Goal: Obtain resource: Download file/media

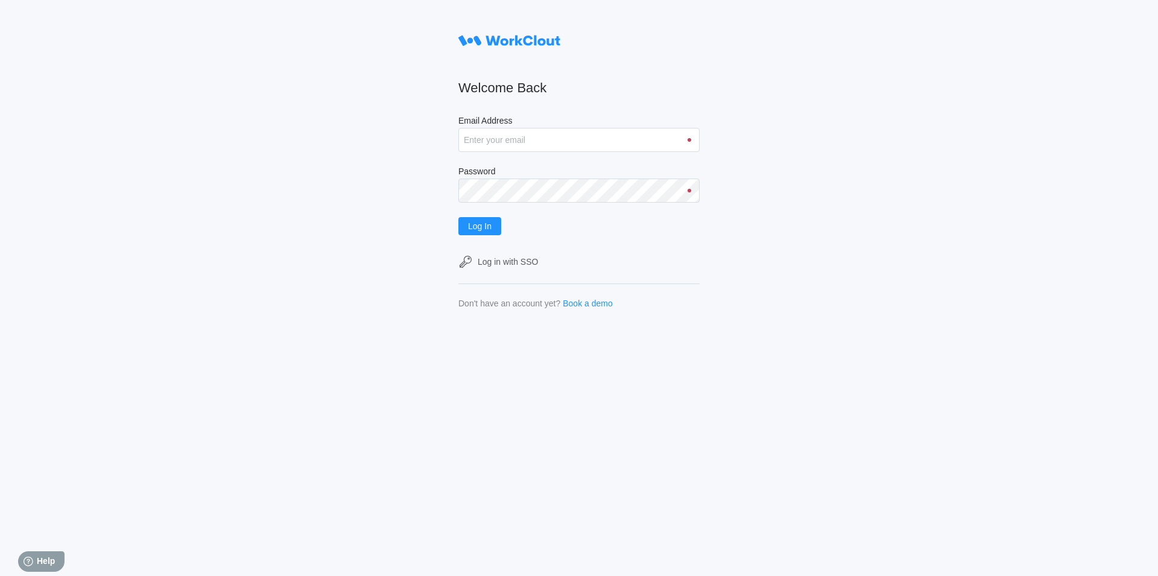
click at [556, 127] on label "Email Address" at bounding box center [578, 122] width 241 height 12
click at [556, 128] on input "Email Address" at bounding box center [578, 140] width 241 height 24
type input "JLESLIE@MAILINATOR.COM"
click at [491, 232] on button "Log In" at bounding box center [479, 226] width 43 height 18
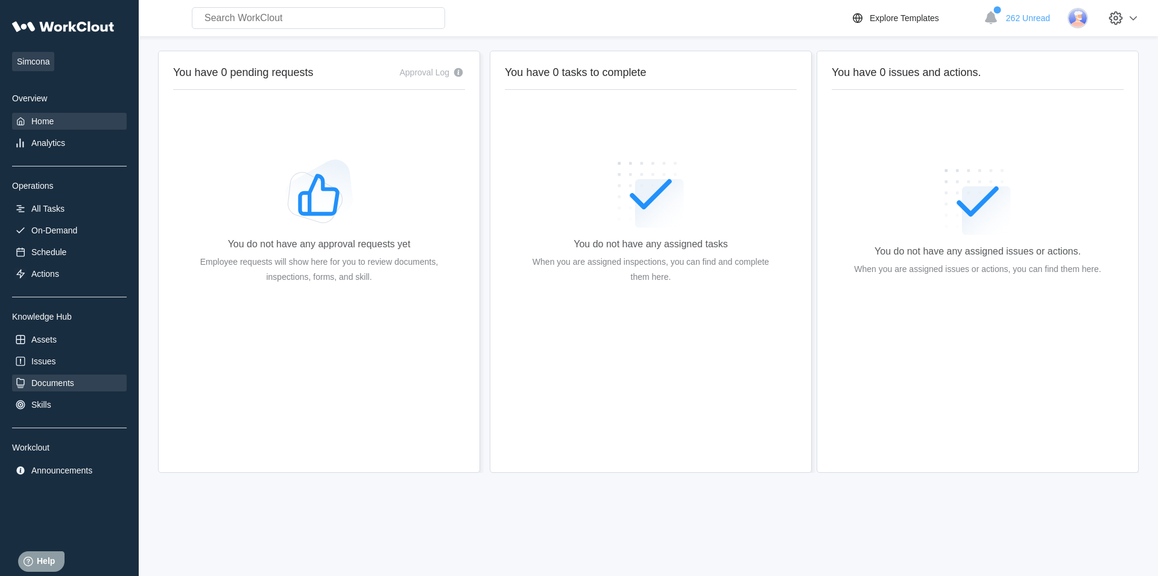
click at [75, 390] on div "Documents" at bounding box center [69, 382] width 115 height 17
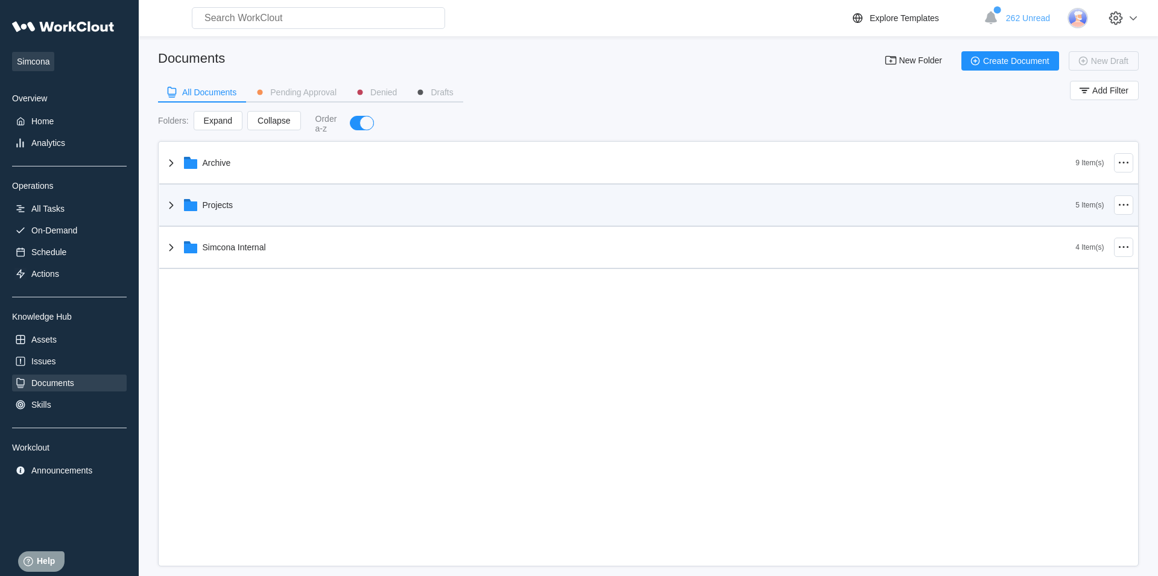
click at [254, 205] on div "Projects" at bounding box center [620, 204] width 912 height 31
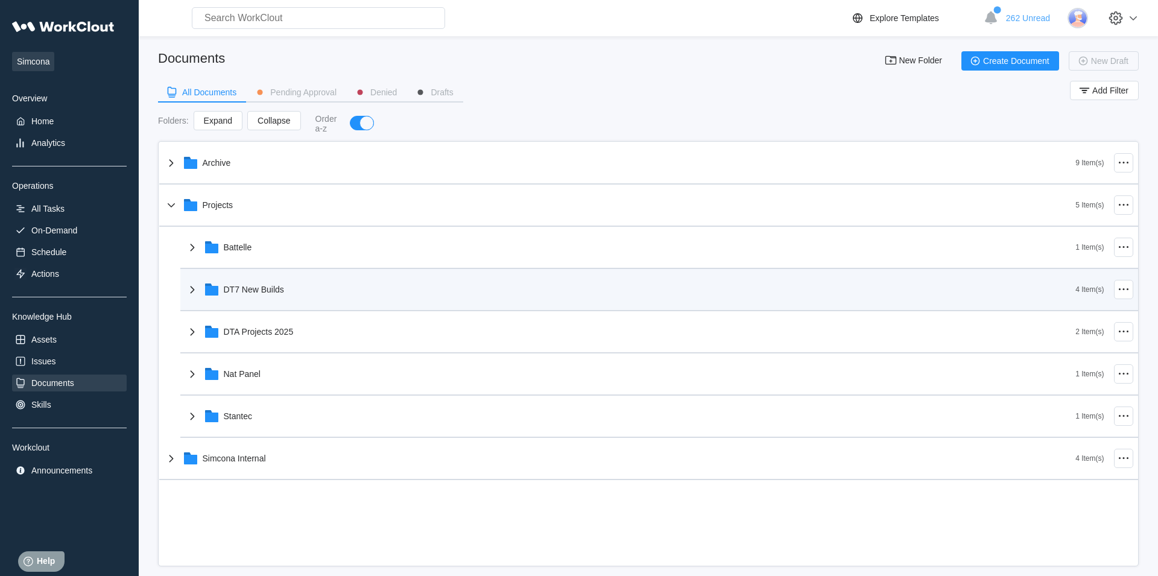
click at [185, 295] on icon at bounding box center [192, 289] width 14 height 14
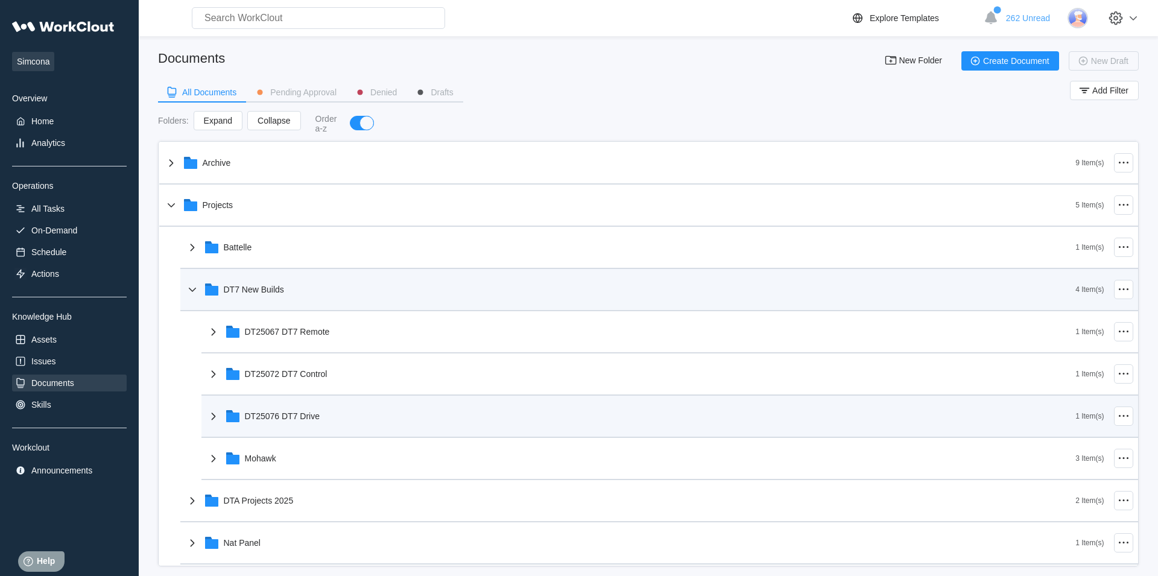
click at [219, 420] on icon at bounding box center [213, 416] width 14 height 14
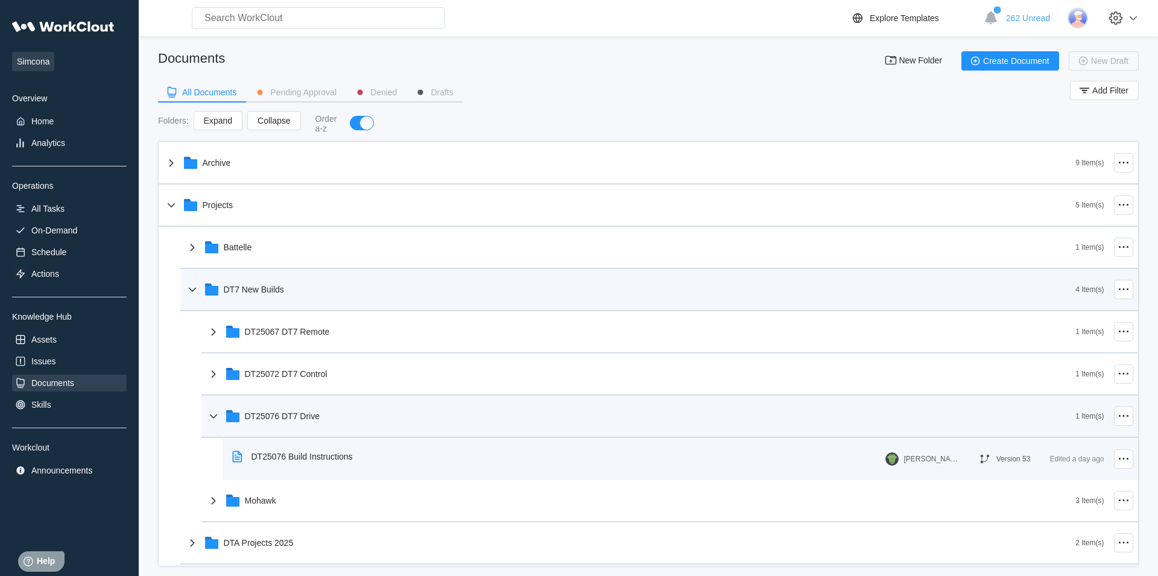
click at [332, 464] on div "DT25076 Build Instructions" at bounding box center [294, 457] width 135 height 28
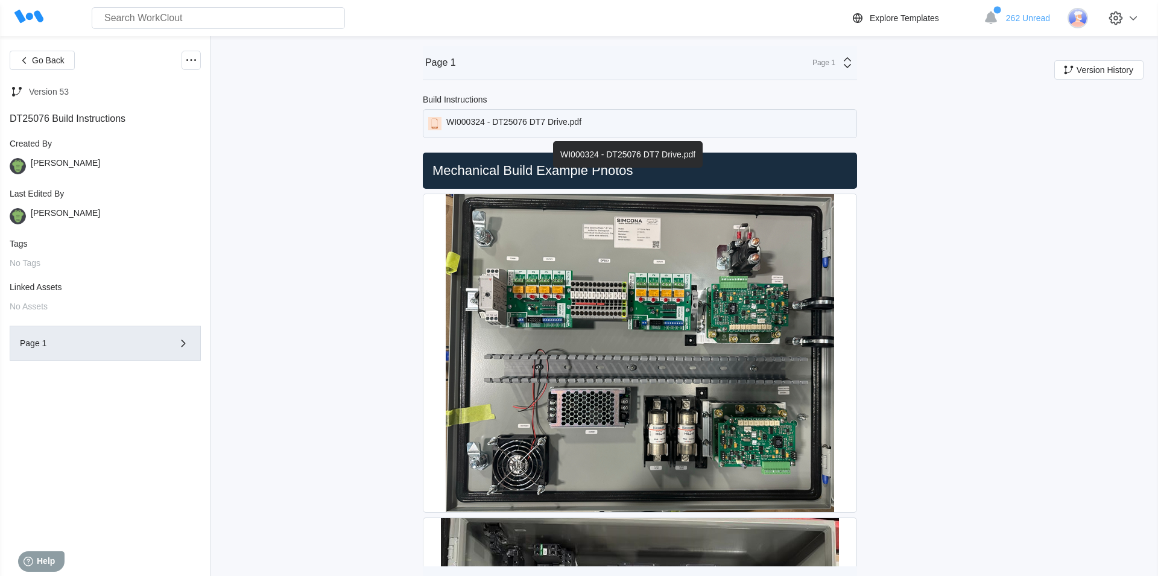
click at [581, 120] on div "WI000324 - DT25076 DT7 Drive.pdf" at bounding box center [513, 123] width 135 height 13
